Goal: Information Seeking & Learning: Compare options

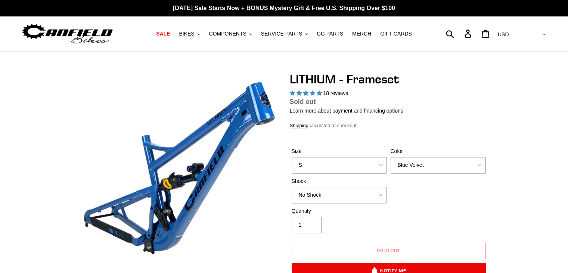
select select "highest-rating"
click at [194, 34] on span "BIKES" at bounding box center [186, 34] width 15 height 6
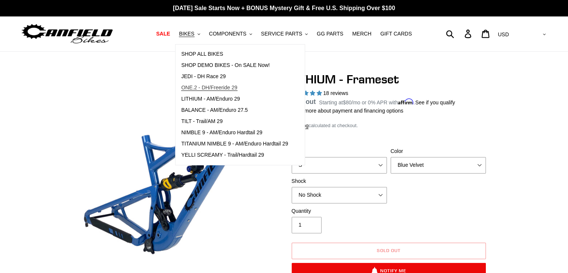
click at [203, 88] on span "ONE.2 - DH/Freeride 29" at bounding box center [209, 87] width 56 height 6
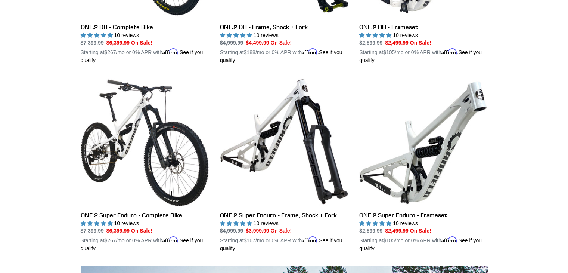
scroll to position [374, 0]
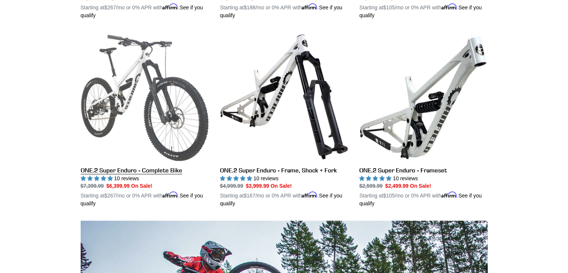
click at [140, 168] on link "ONE.2 Super Enduro - Complete Bike" at bounding box center [145, 119] width 128 height 175
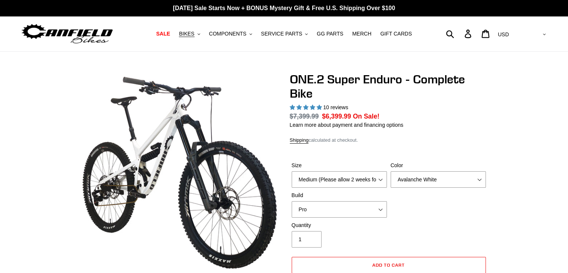
select select "highest-rating"
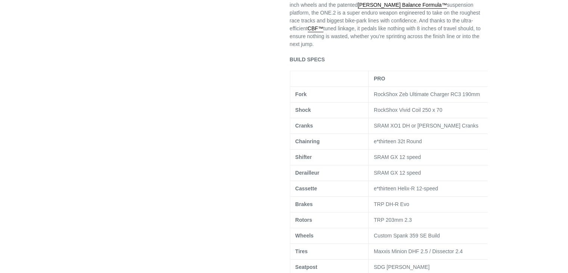
scroll to position [469, 0]
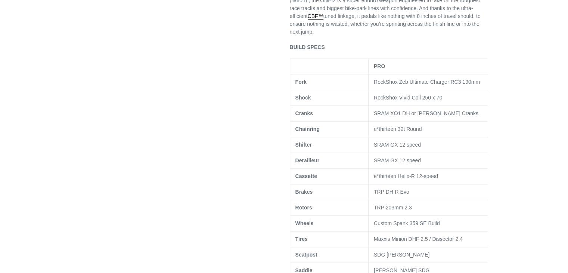
drag, startPoint x: 568, startPoint y: 65, endPoint x: 573, endPoint y: 91, distance: 27.1
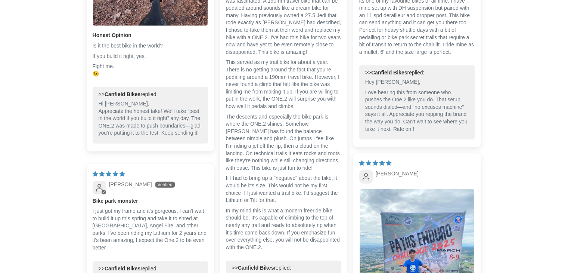
scroll to position [0, 0]
